Goal: Information Seeking & Learning: Understand process/instructions

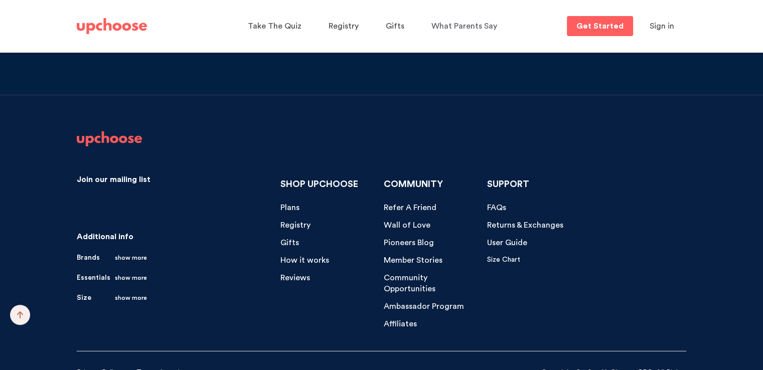
scroll to position [10488, 0]
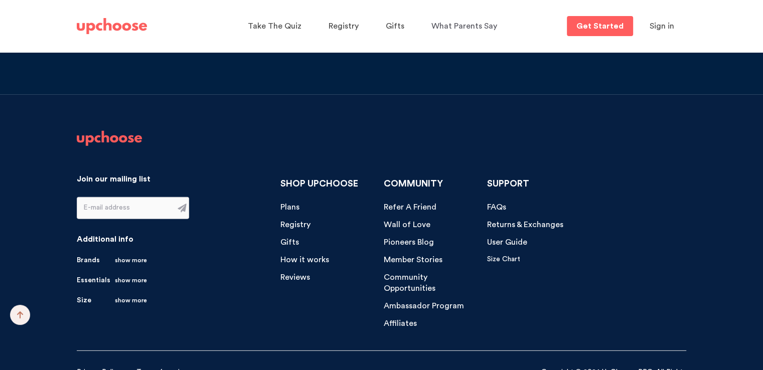
click at [144, 369] on span "Term of service" at bounding box center [161, 372] width 51 height 7
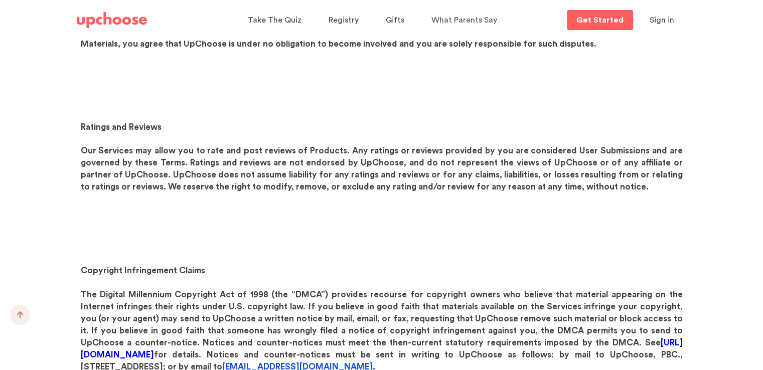
scroll to position [9633, 0]
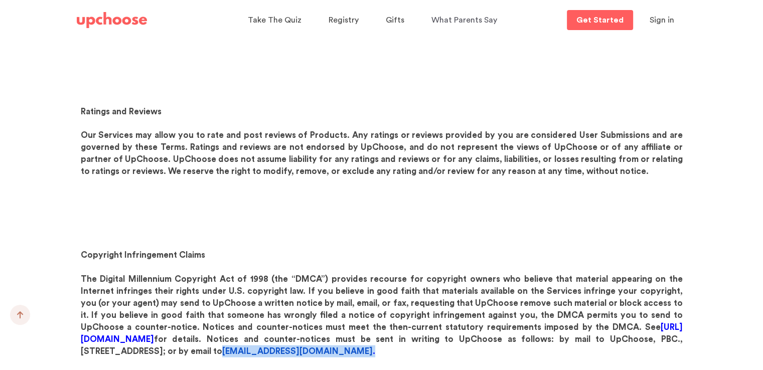
drag, startPoint x: 251, startPoint y: 256, endPoint x: 165, endPoint y: 254, distance: 86.3
click at [165, 273] on p "The Digital Millennium Copyright Act of 1998 (the “DMCA”) provides recourse for…" at bounding box center [382, 315] width 602 height 84
copy p "[EMAIL_ADDRESS][DOMAIN_NAME] ."
